Goal: Task Accomplishment & Management: Manage account settings

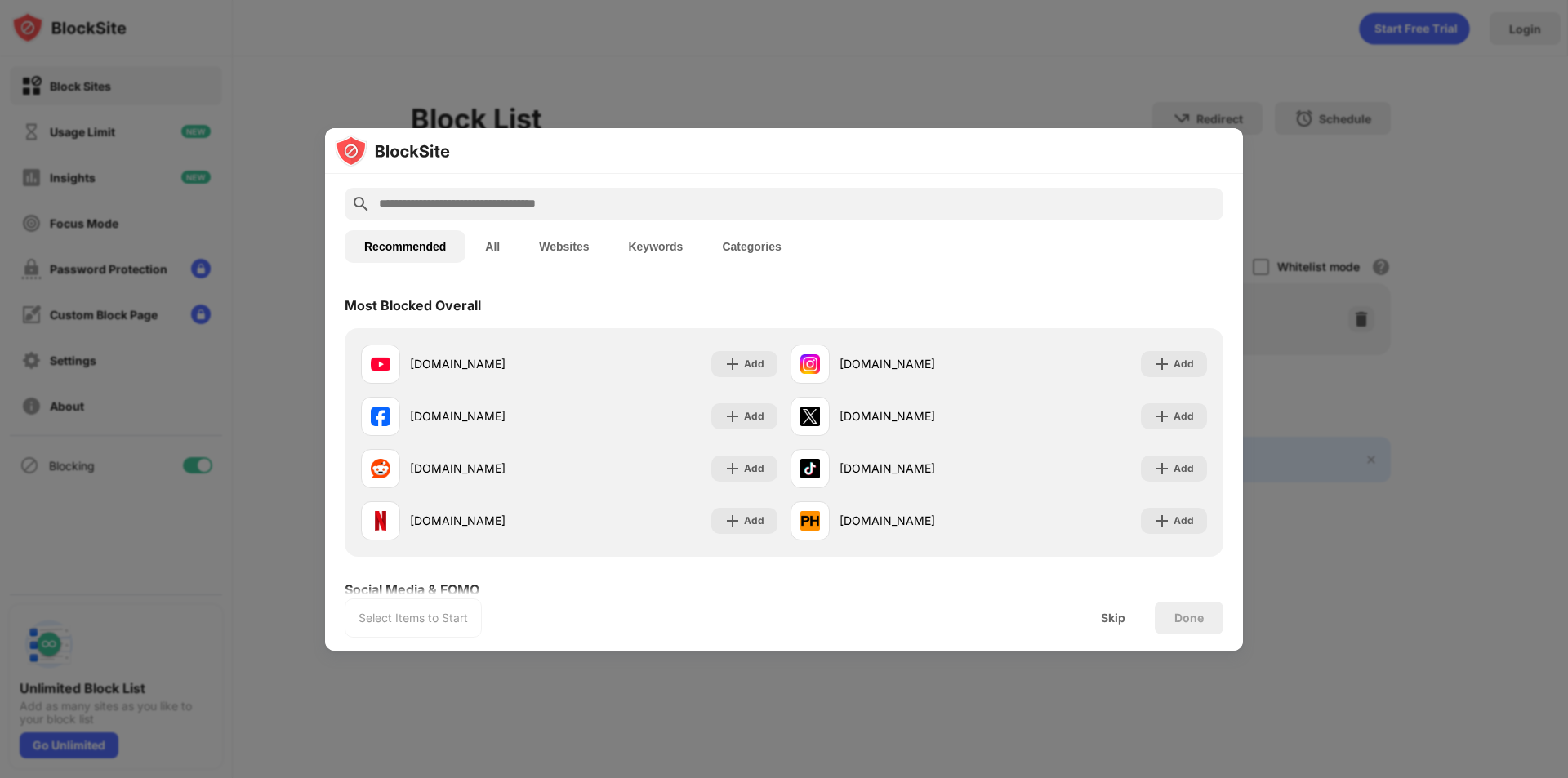
scroll to position [82, 0]
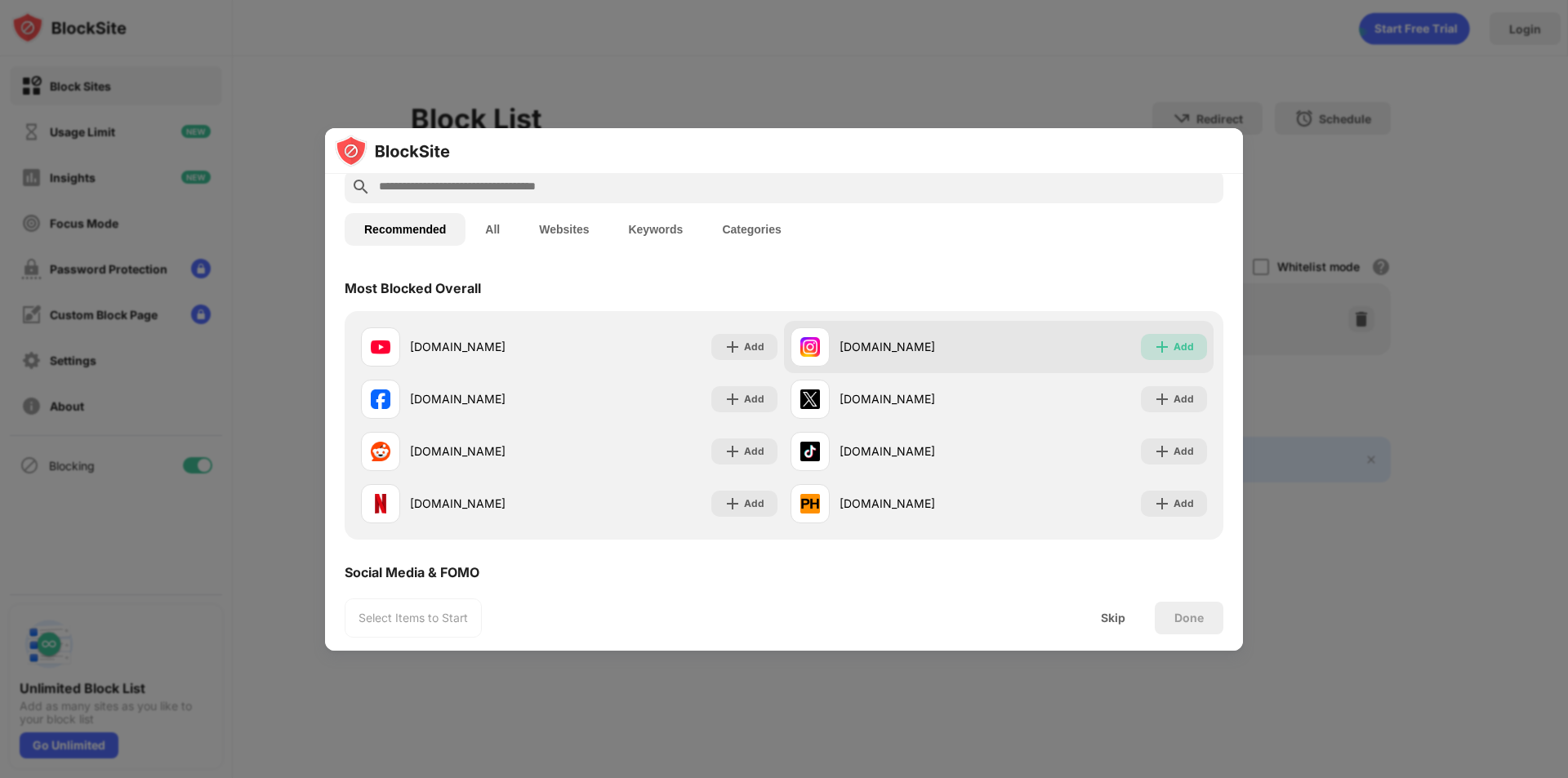
click at [1175, 350] on div "Add" at bounding box center [1184, 346] width 21 height 16
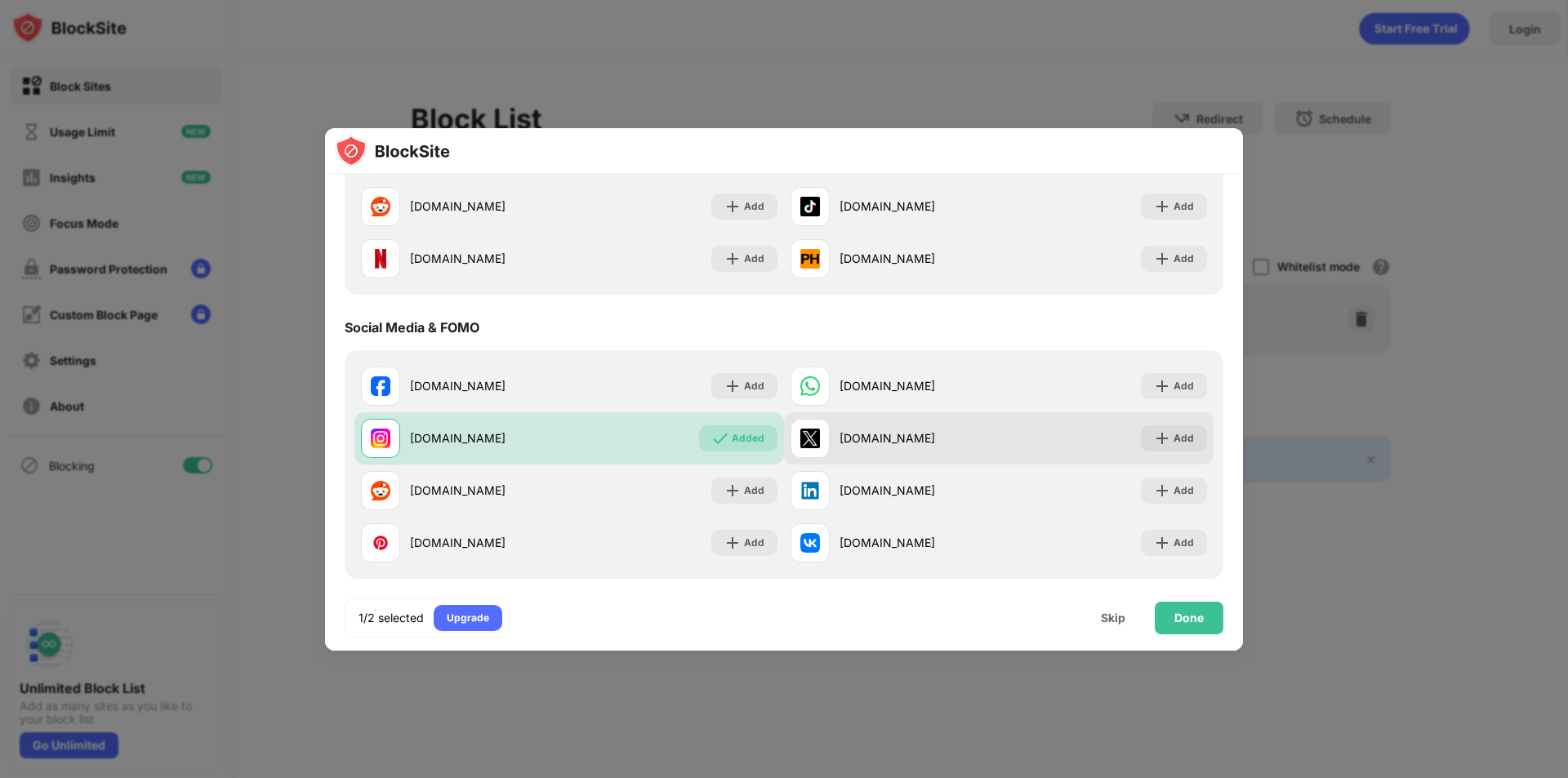
scroll to position [490, 0]
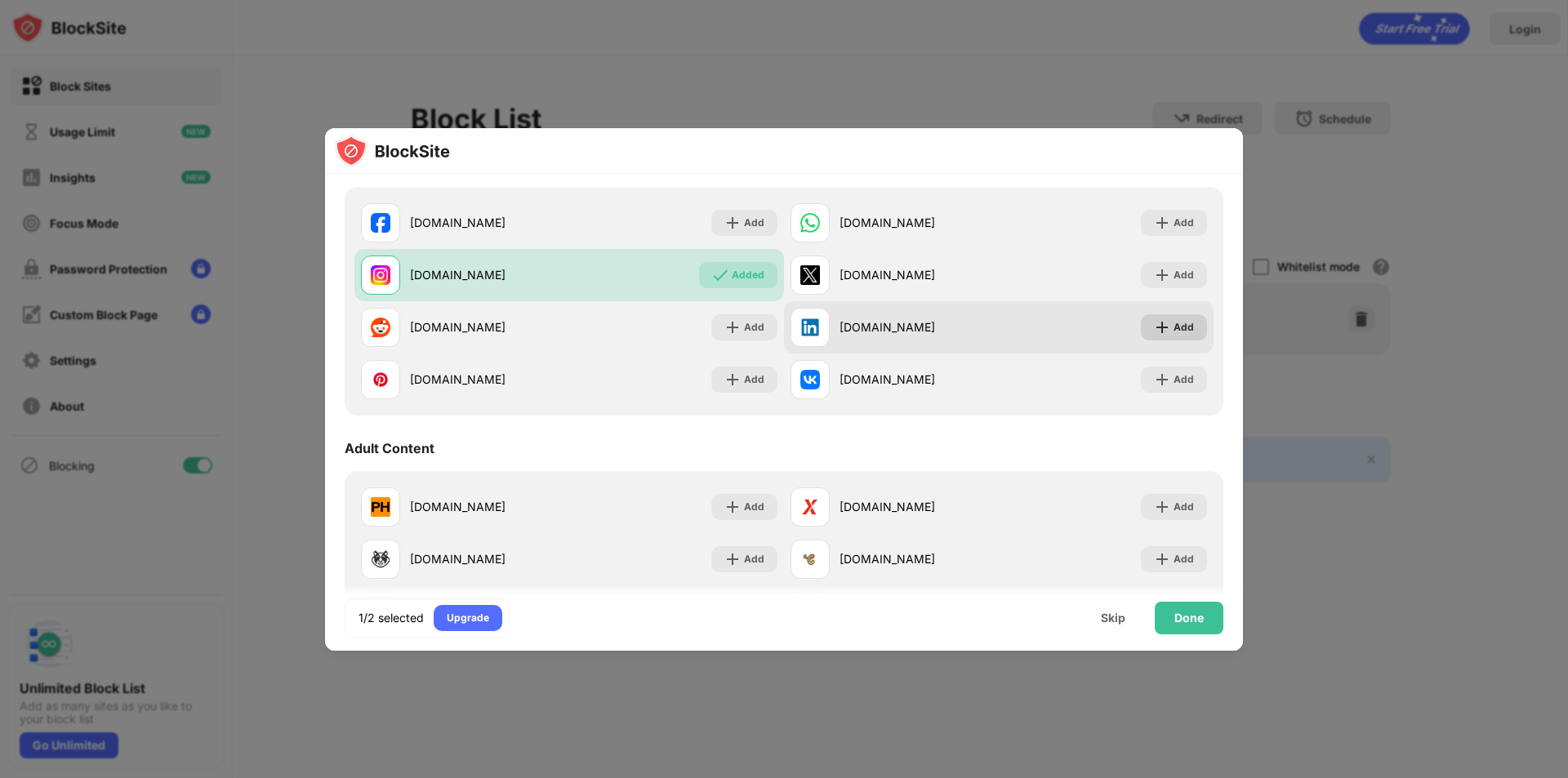
click at [1174, 330] on div "Add" at bounding box center [1184, 326] width 21 height 16
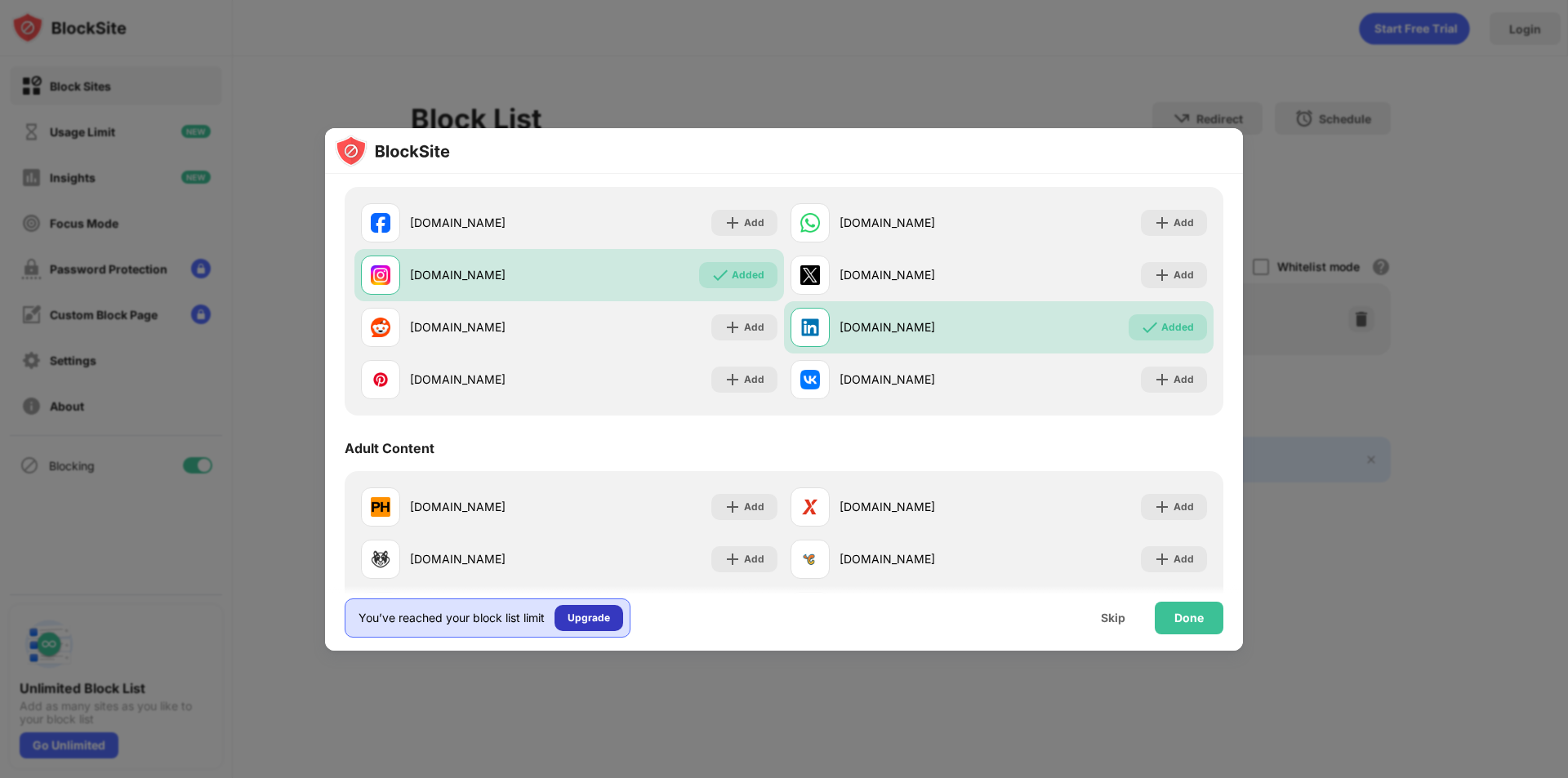
click at [619, 621] on div "Upgrade" at bounding box center [588, 618] width 69 height 26
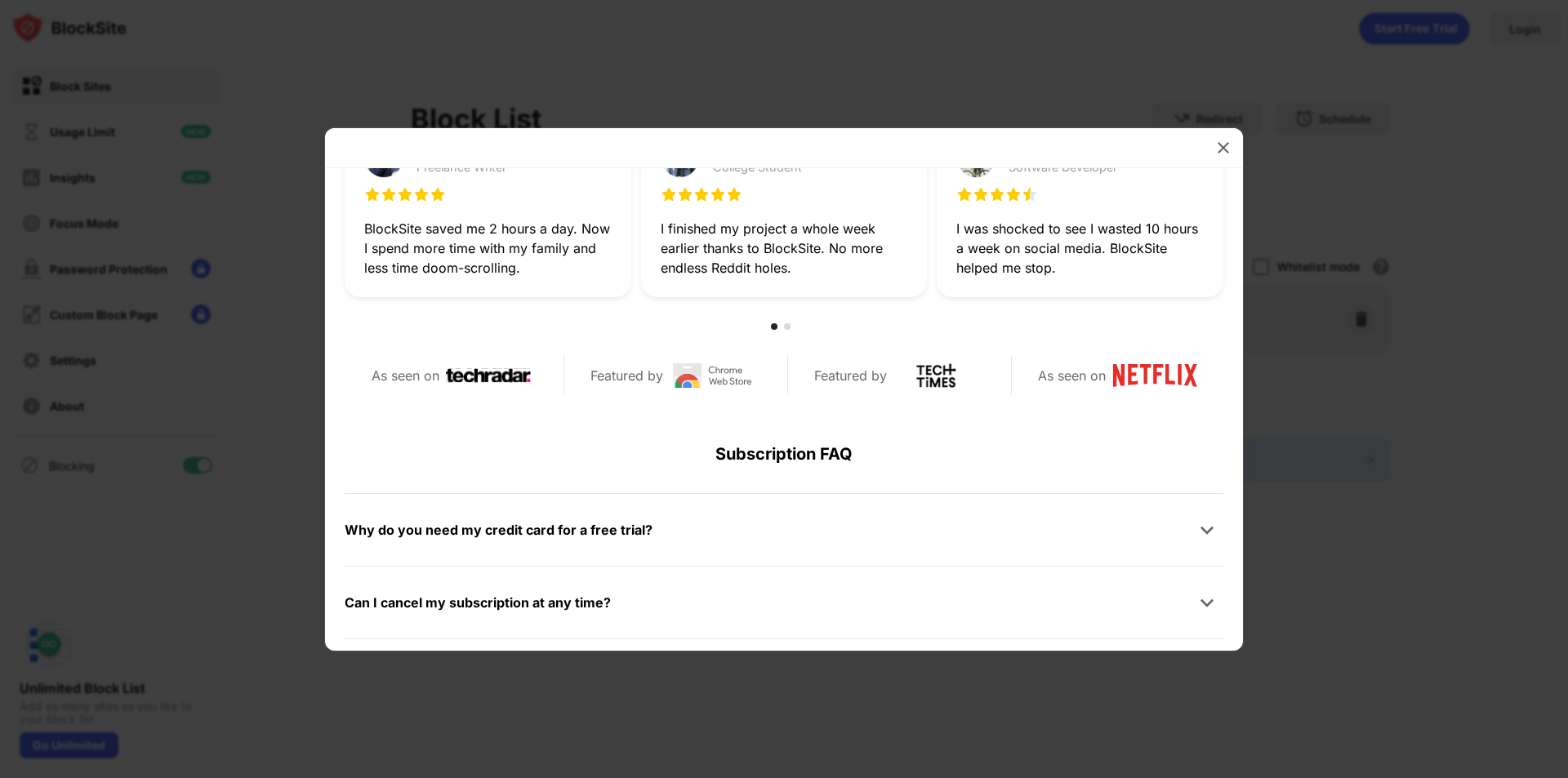
scroll to position [532, 0]
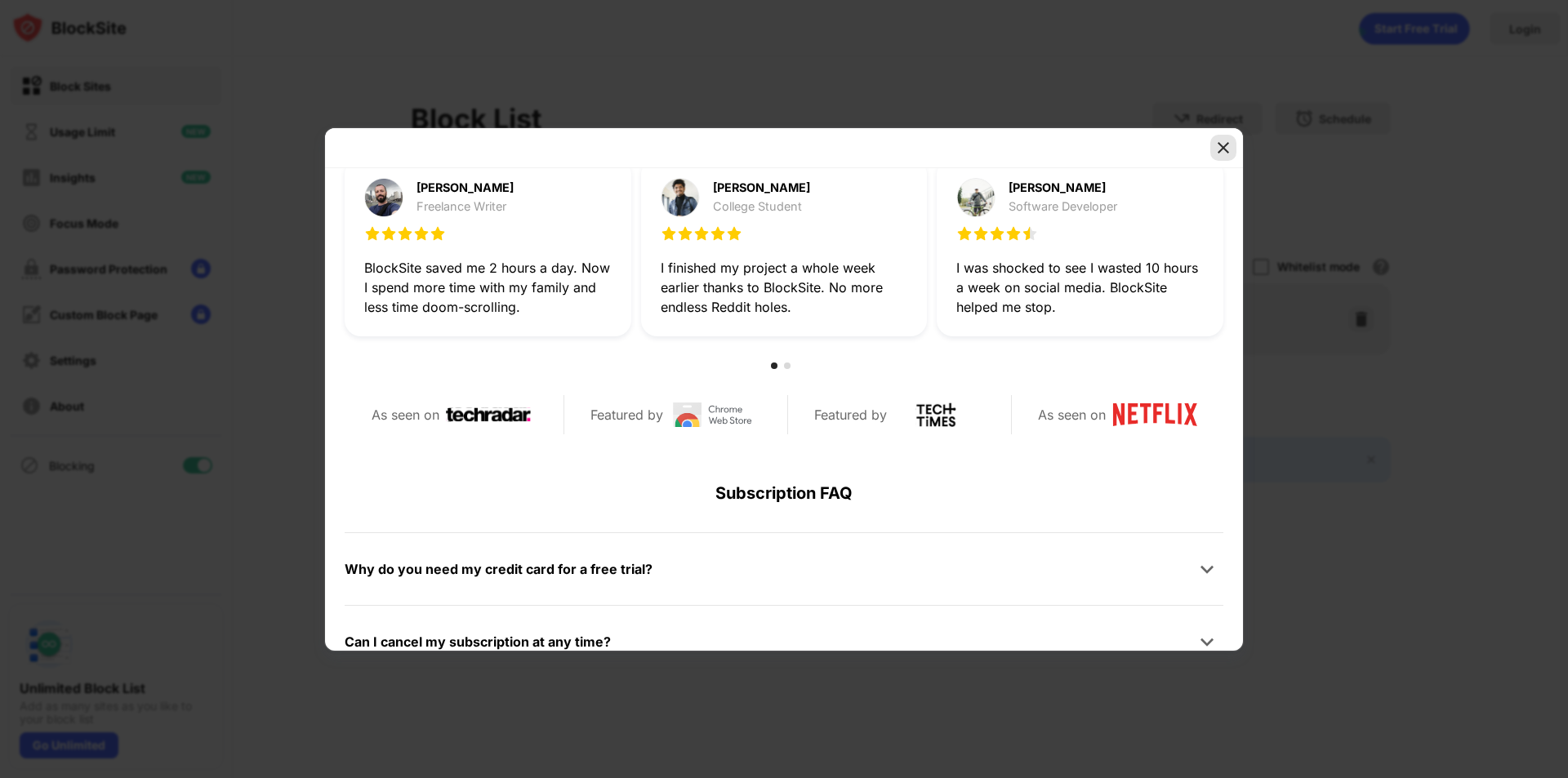
click at [1234, 157] on div at bounding box center [1224, 148] width 26 height 26
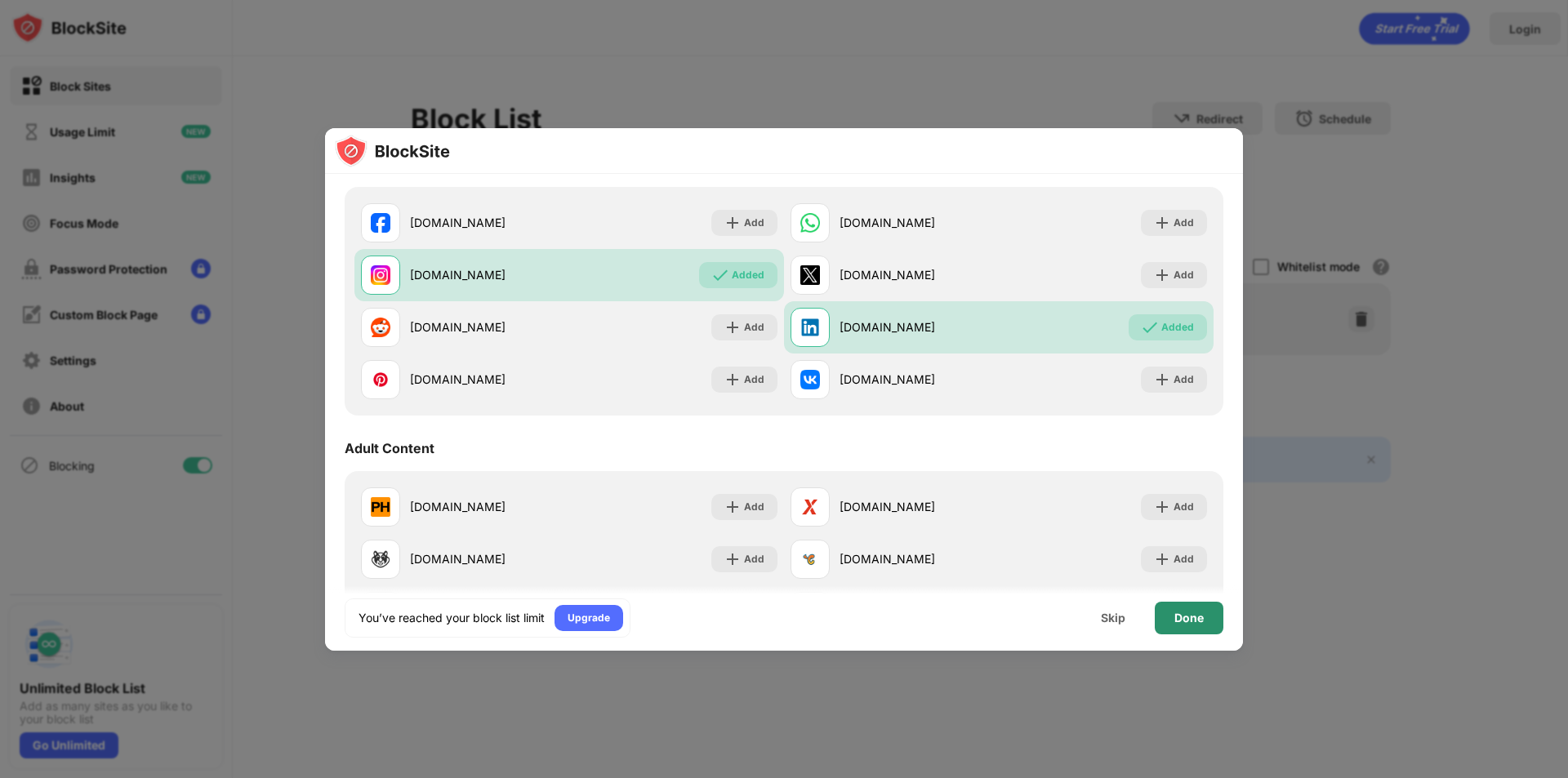
click at [1197, 616] on div "Done" at bounding box center [1189, 618] width 29 height 13
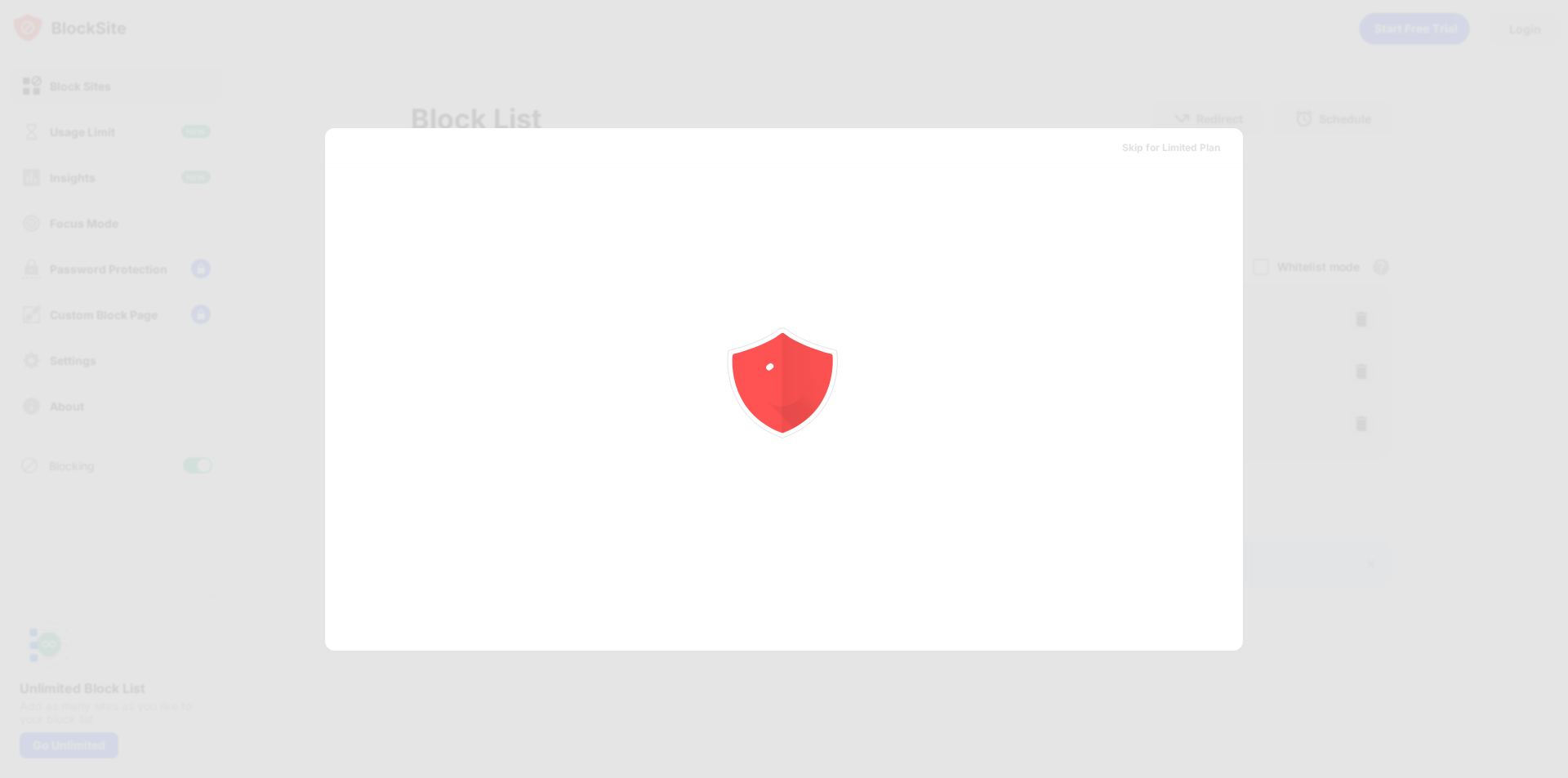
scroll to position [0, 0]
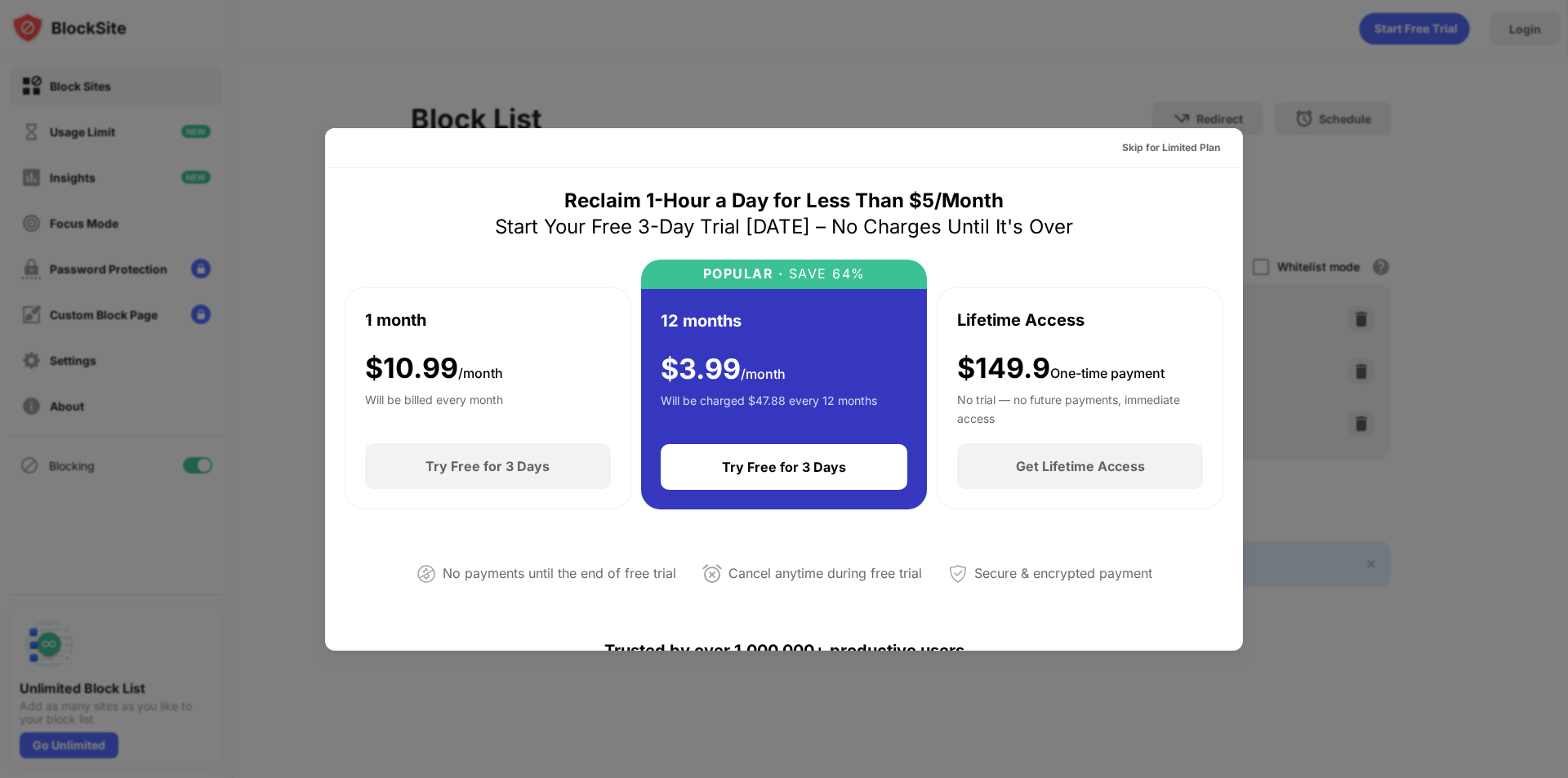
click at [1308, 137] on div at bounding box center [784, 389] width 1568 height 778
click at [1162, 145] on div "Skip for Limited Plan" at bounding box center [1171, 147] width 98 height 16
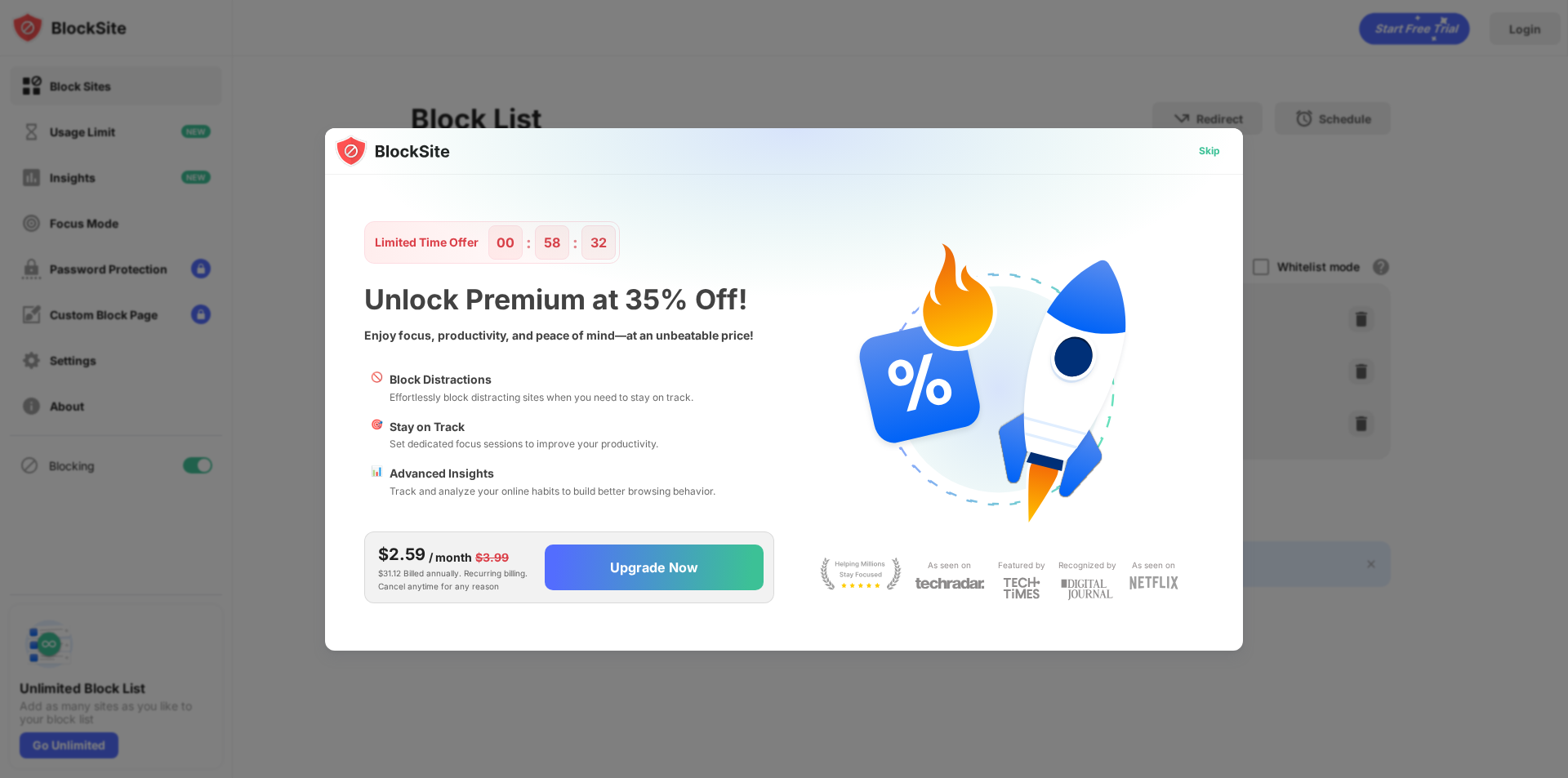
click at [1229, 150] on div "Skip" at bounding box center [1209, 151] width 47 height 26
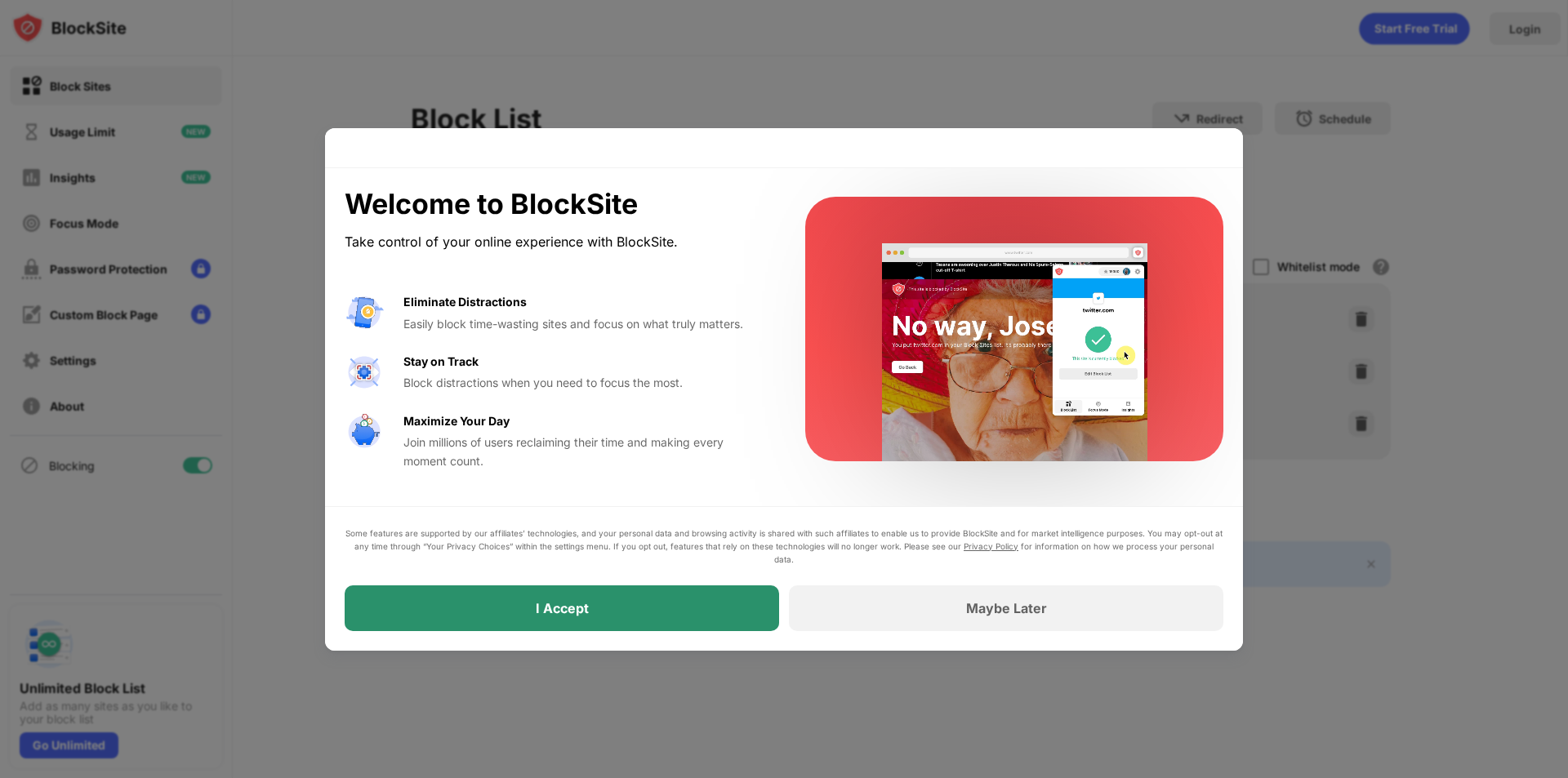
click at [616, 615] on div "I Accept" at bounding box center [562, 608] width 435 height 46
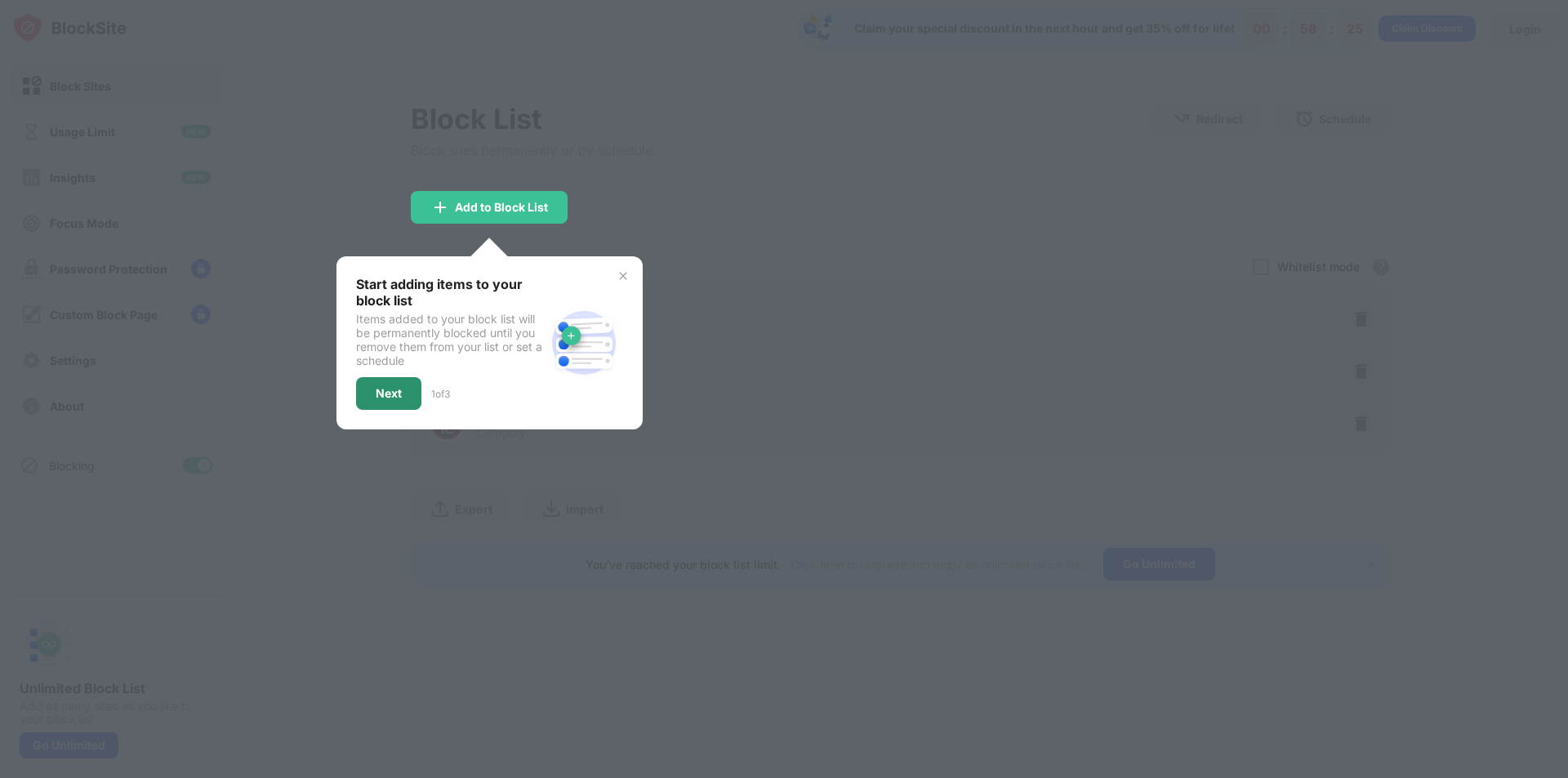
click at [393, 378] on div "Next" at bounding box center [388, 393] width 65 height 33
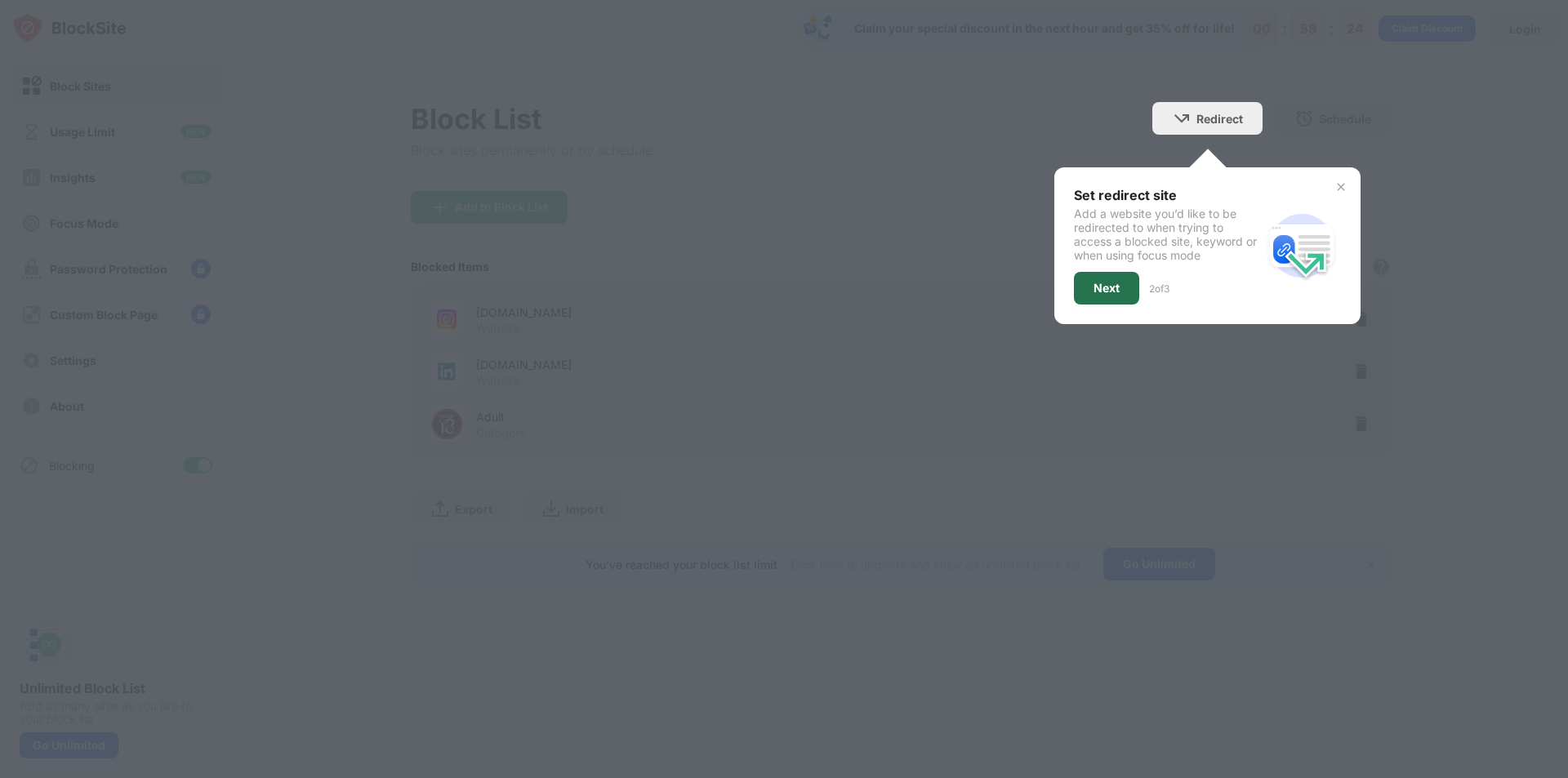
click at [1116, 280] on div "Next" at bounding box center [1106, 288] width 65 height 33
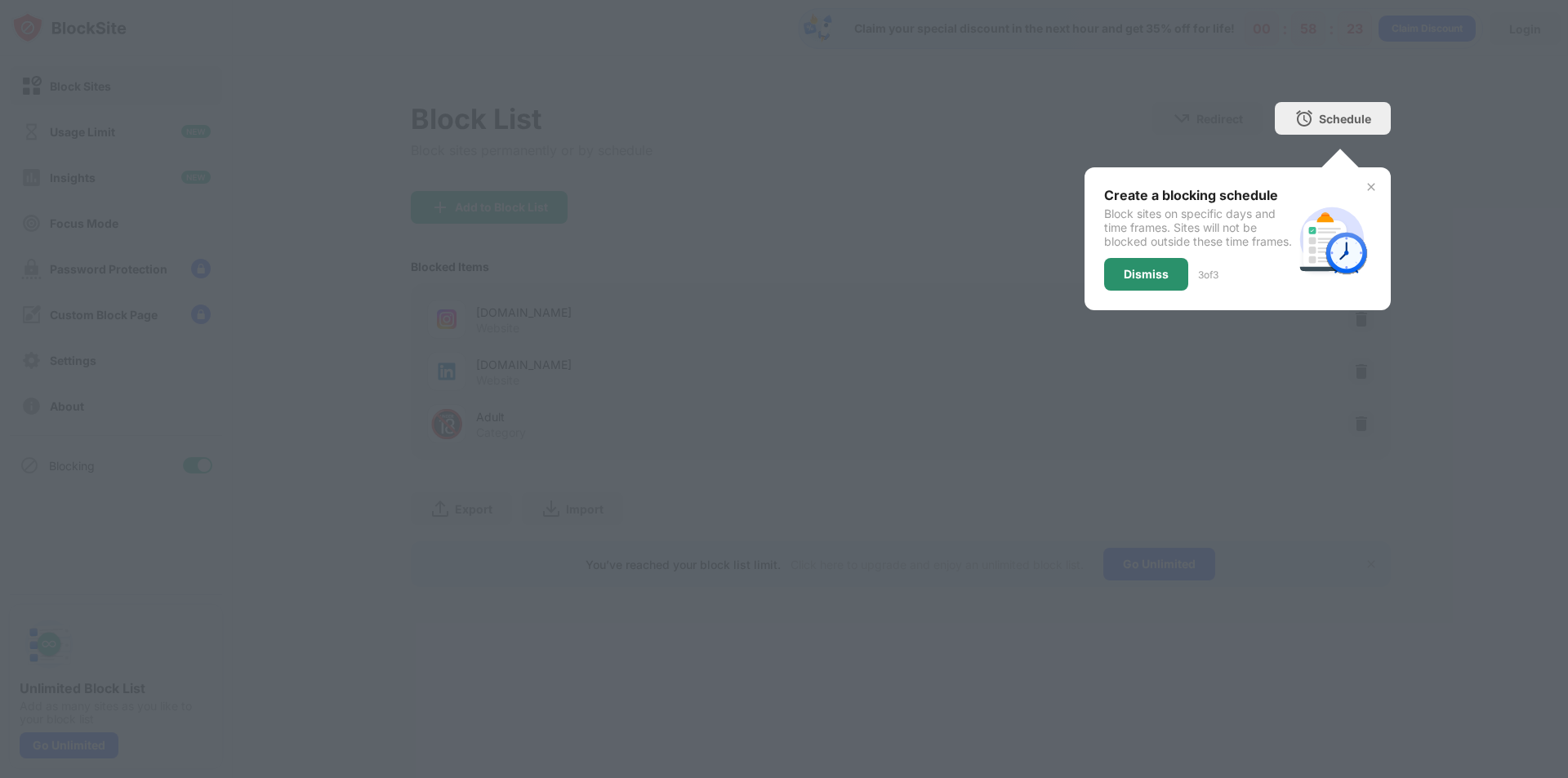
click at [1144, 281] on div "Dismiss" at bounding box center [1146, 275] width 45 height 13
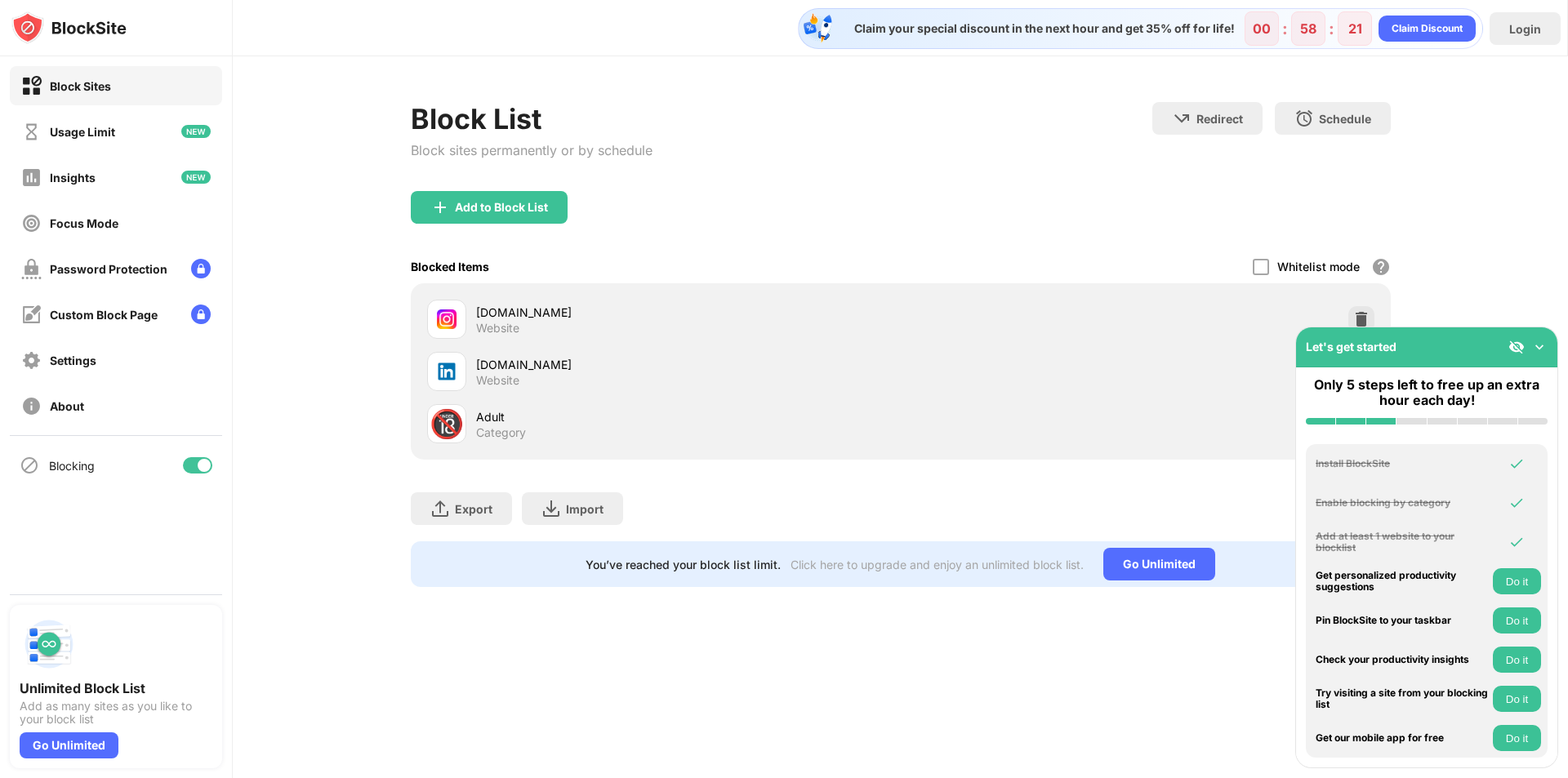
click at [1531, 342] on img at bounding box center [1539, 346] width 16 height 16
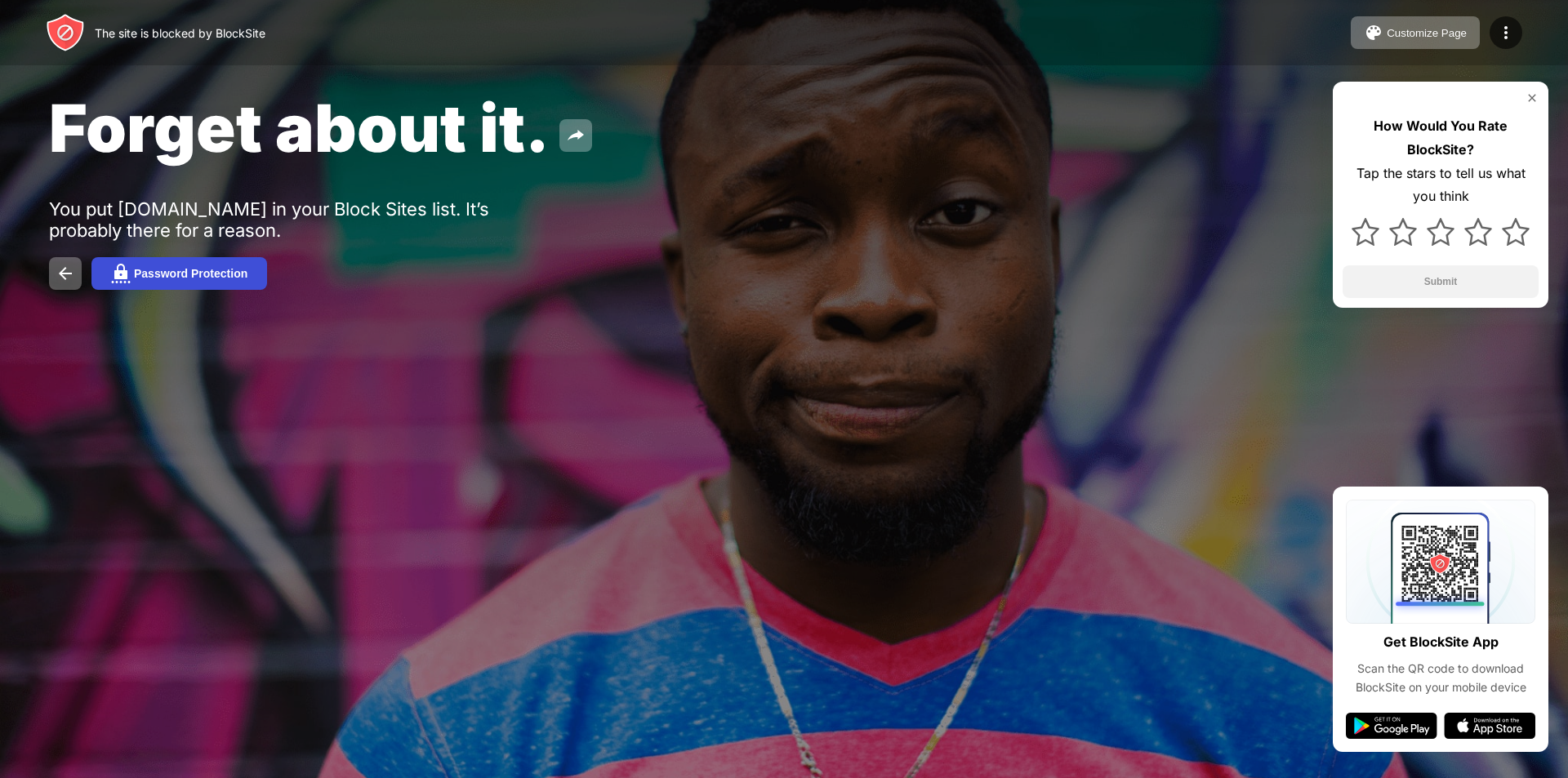
click at [208, 273] on div "Password Protection" at bounding box center [190, 274] width 114 height 13
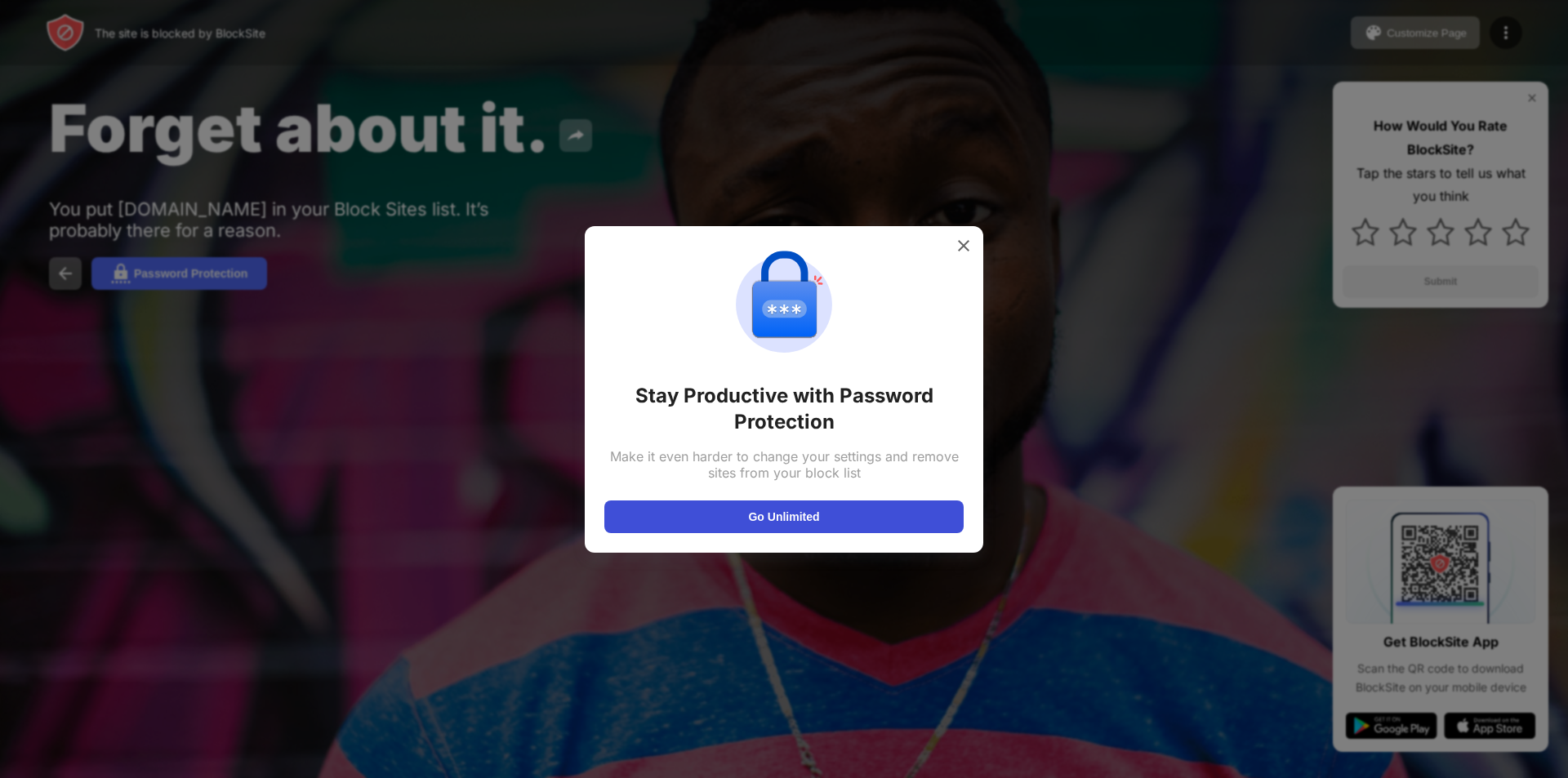
click at [935, 508] on button "Go Unlimited" at bounding box center [784, 516] width 360 height 33
